Goal: Check status: Check status

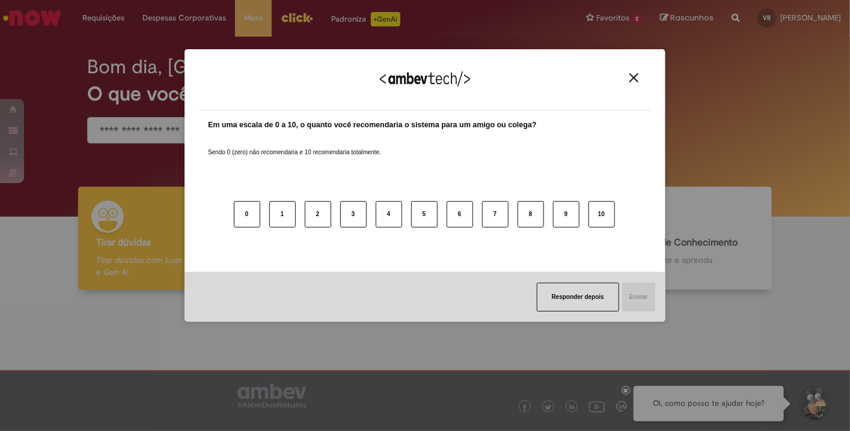
click at [637, 77] on img "Close" at bounding box center [633, 77] width 9 height 9
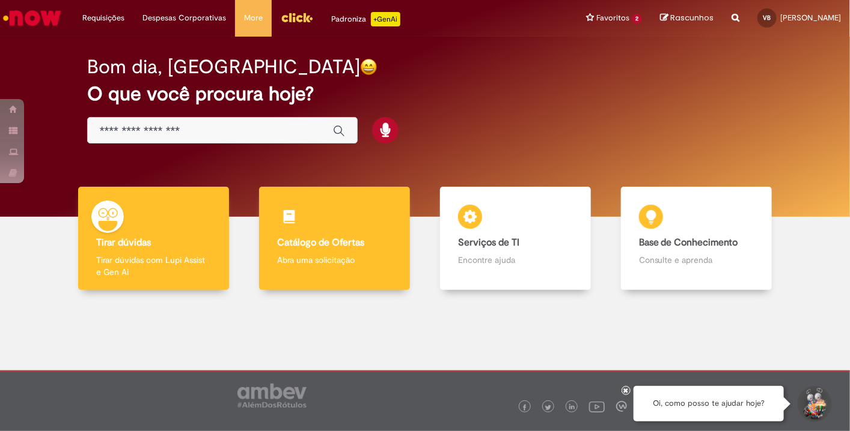
scroll to position [14, 0]
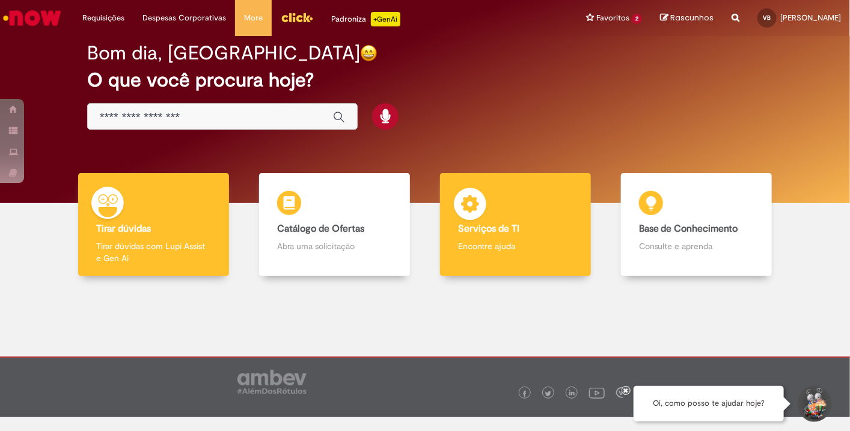
click at [477, 207] on img at bounding box center [470, 206] width 36 height 36
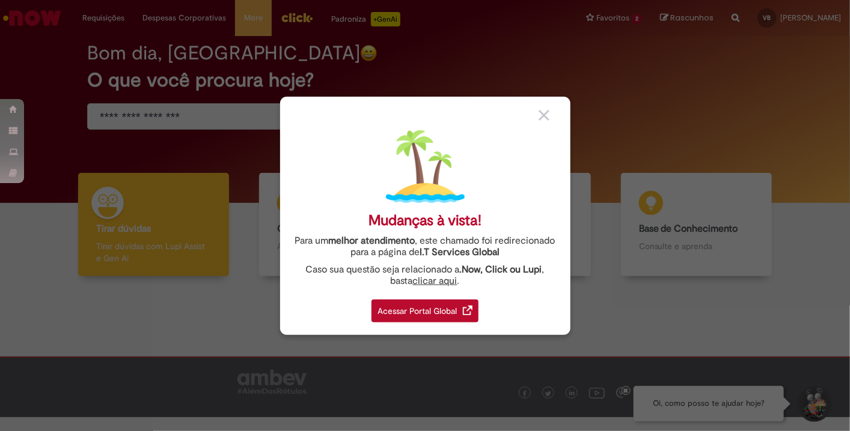
click at [404, 307] on div "Acessar Portal Global" at bounding box center [424, 311] width 107 height 23
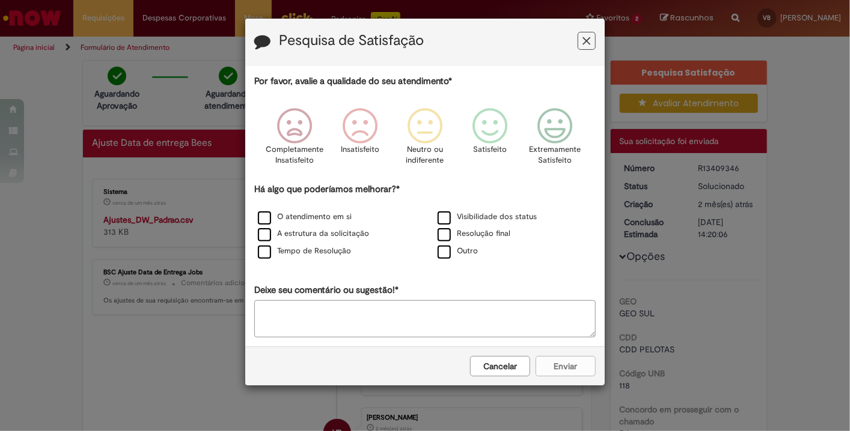
click at [585, 42] on icon "Feedback" at bounding box center [587, 41] width 8 height 13
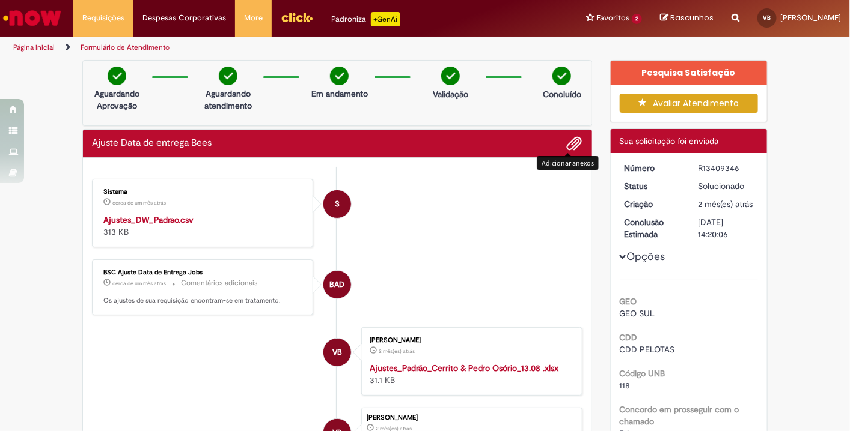
scroll to position [133, 0]
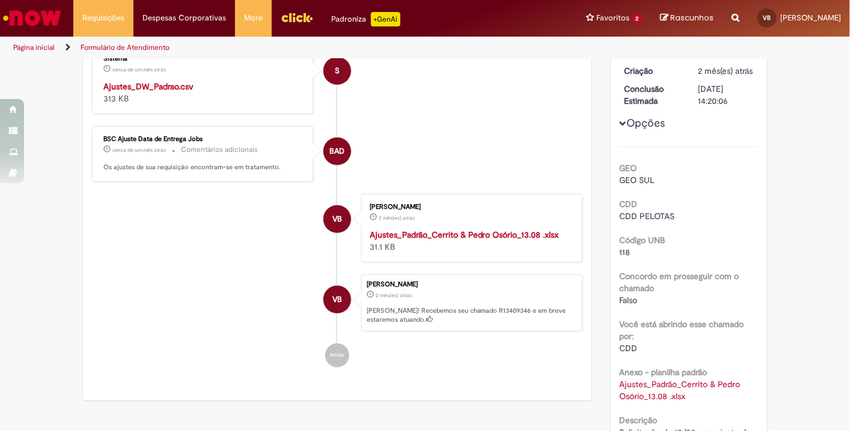
click at [473, 230] on strong "Ajustes_Padrão_Cerrito & Pedro Osório_13.08 .xlsx" at bounding box center [464, 235] width 189 height 11
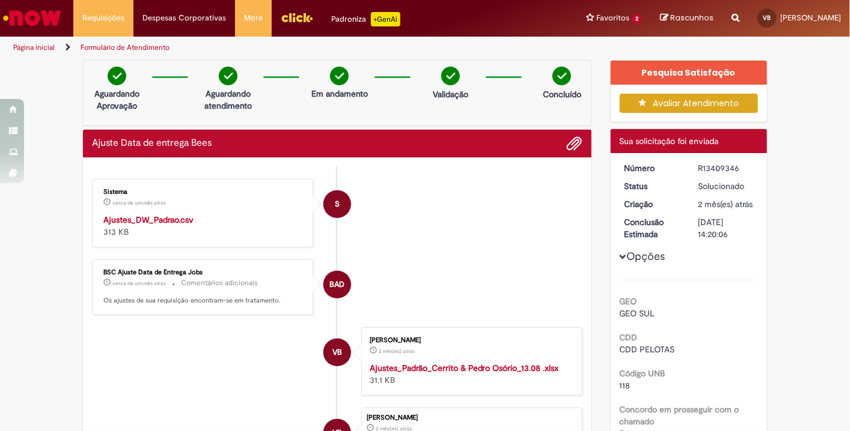
click at [41, 48] on link "Página inicial" at bounding box center [33, 48] width 41 height 10
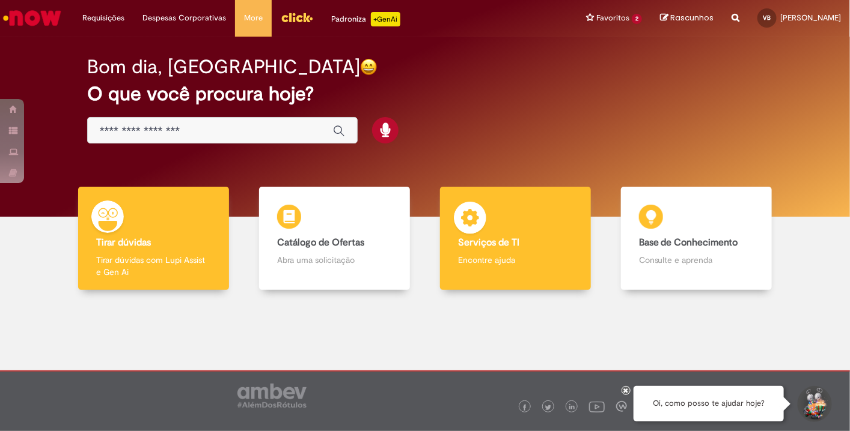
click at [487, 248] on b "Serviços de TI" at bounding box center [488, 243] width 61 height 12
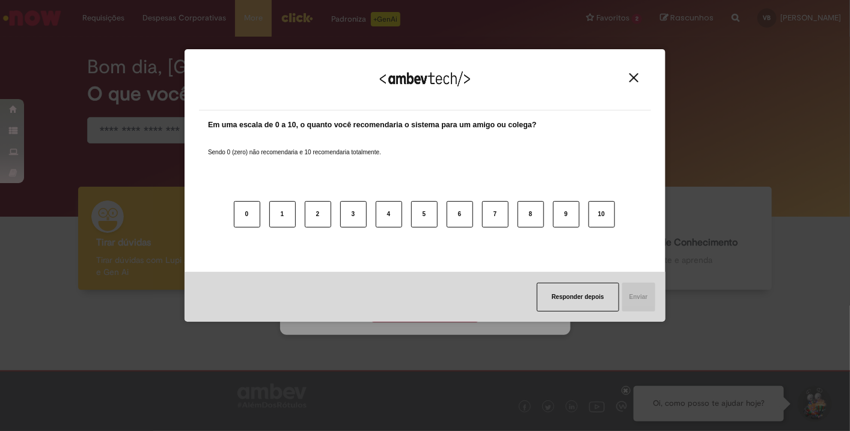
click at [627, 77] on button "Close" at bounding box center [633, 78] width 16 height 10
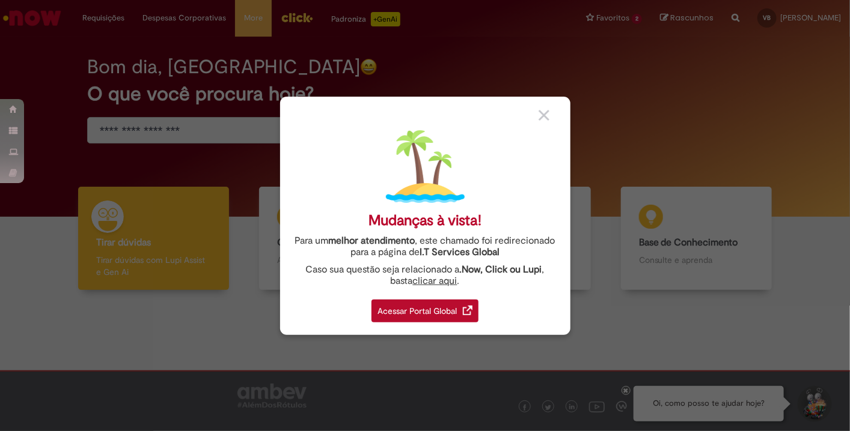
click at [540, 120] on img at bounding box center [543, 115] width 11 height 11
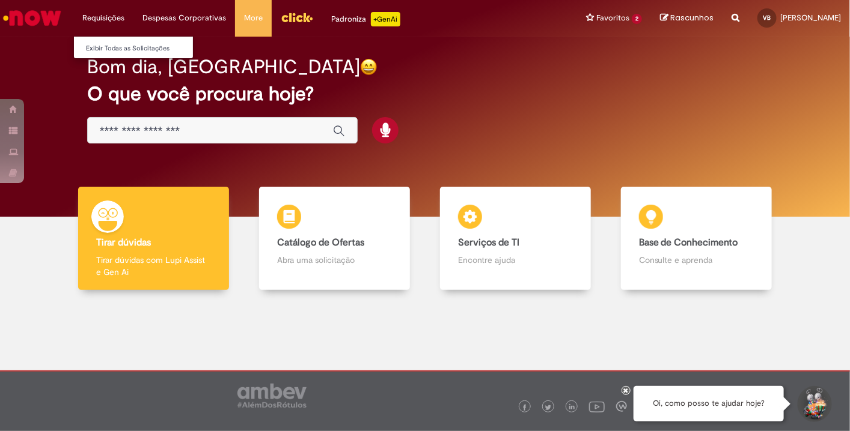
click at [118, 13] on li "Requisições Exibir Todas as Solicitações" at bounding box center [103, 18] width 60 height 36
click at [109, 53] on link "Exibir Todas as Solicitações" at bounding box center [140, 48] width 132 height 13
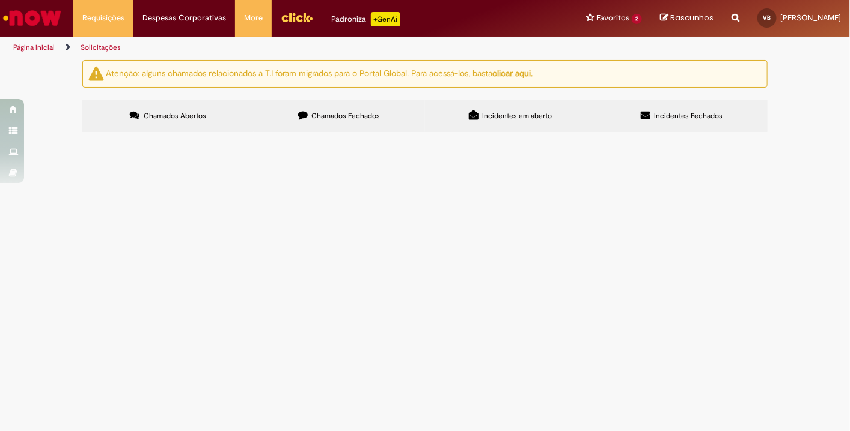
click at [383, 119] on label "Chamados Fechados" at bounding box center [339, 116] width 171 height 32
click at [0, 0] on span "R13543087" at bounding box center [0, 0] width 0 height 0
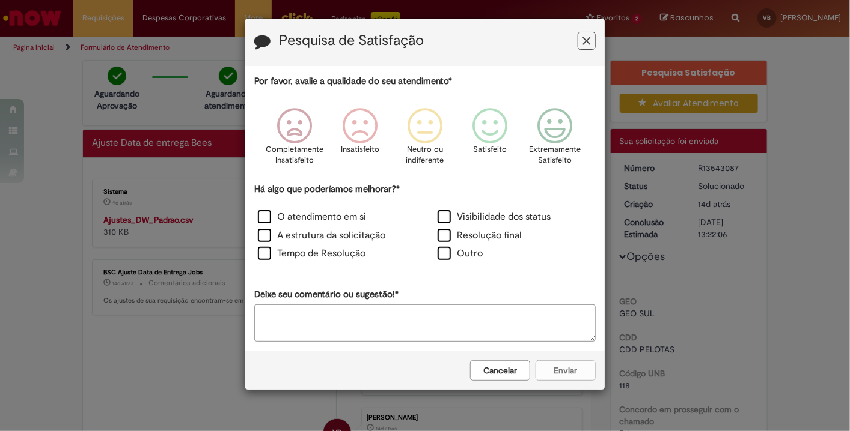
click at [578, 38] on button "Feedback" at bounding box center [586, 41] width 18 height 18
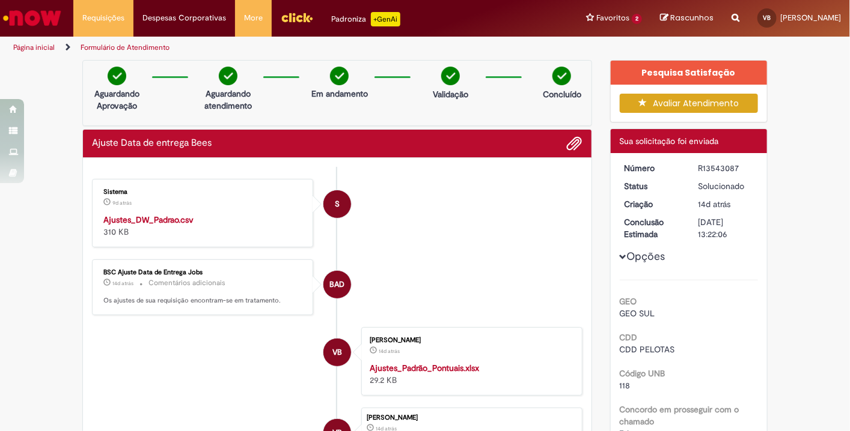
scroll to position [67, 0]
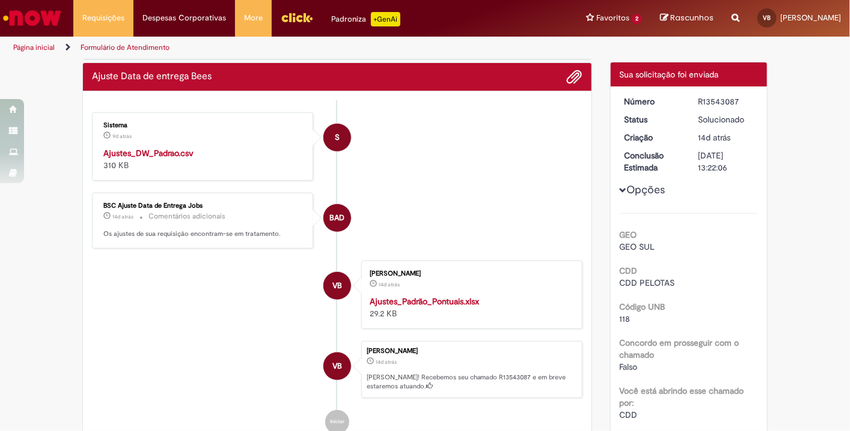
click at [146, 153] on strong "Ajustes_DW_Padrao.csv" at bounding box center [148, 153] width 90 height 11
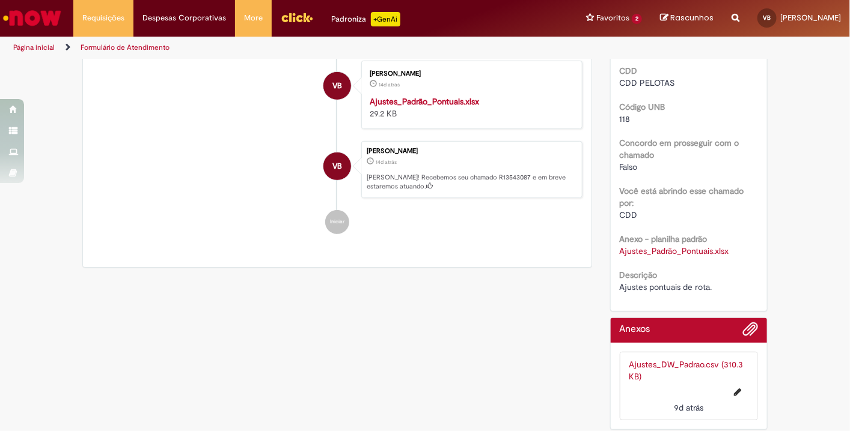
scroll to position [133, 0]
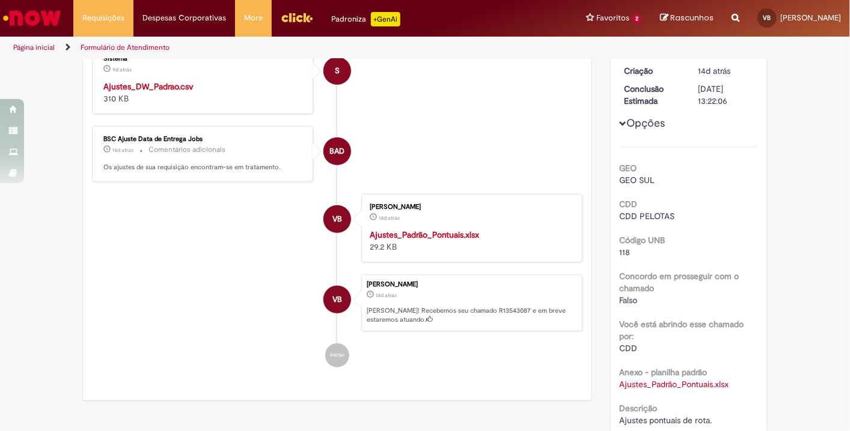
click at [177, 78] on div "Sistema 9d atrás 9 dias atrás Ajustes_DW_Padrao.csv 310 KB" at bounding box center [203, 79] width 214 height 61
click at [173, 85] on strong "Ajustes_DW_Padrao.csv" at bounding box center [148, 86] width 90 height 11
